Goal: Task Accomplishment & Management: Use online tool/utility

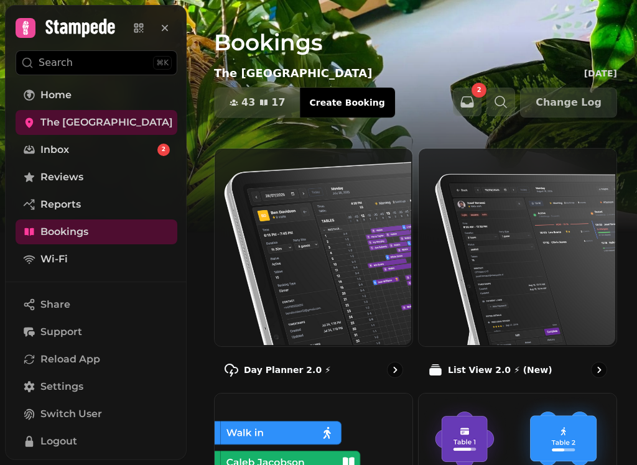
click at [104, 228] on link "Bookings" at bounding box center [97, 232] width 162 height 25
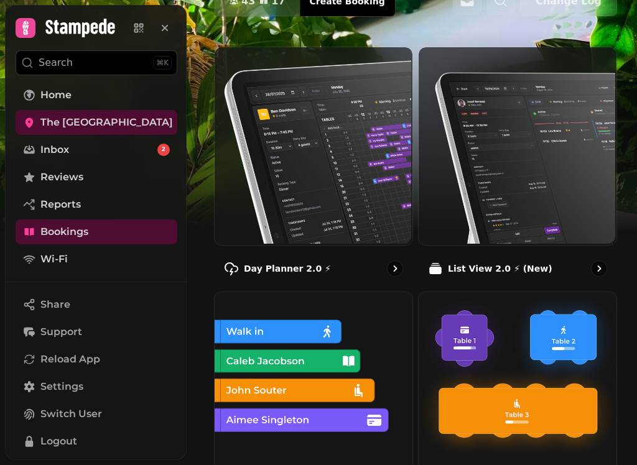
scroll to position [100, 0]
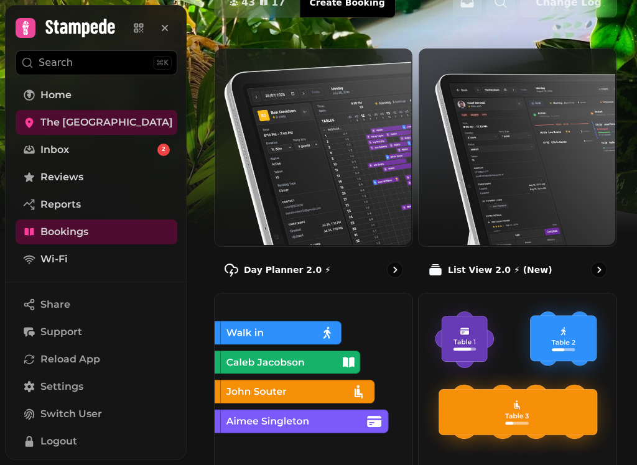
click at [349, 178] on img at bounding box center [312, 146] width 198 height 198
